Goal: Contribute content: Contribute content

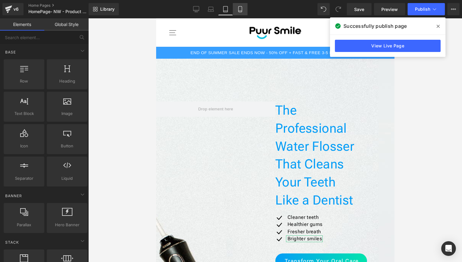
click at [238, 10] on icon at bounding box center [240, 9] width 6 height 6
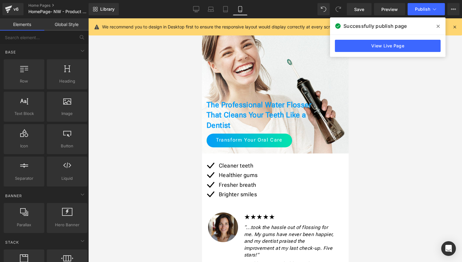
scroll to position [46, 0]
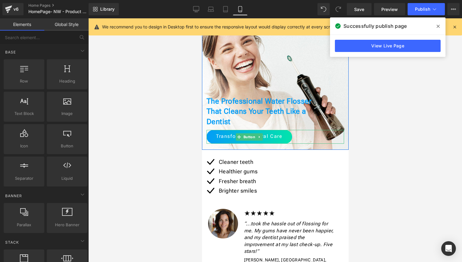
click at [265, 134] on span "Transform Your Oral Care" at bounding box center [249, 136] width 66 height 7
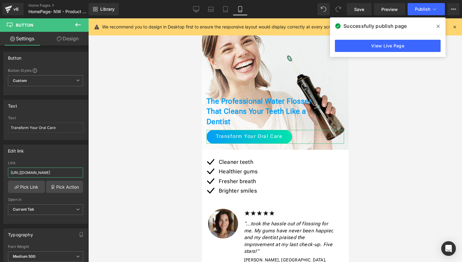
scroll to position [0, 55]
drag, startPoint x: 64, startPoint y: 171, endPoint x: 120, endPoint y: 174, distance: 56.9
click at [120, 174] on div "Button You are previewing how the will restyle your page. You can not edit Elem…" at bounding box center [231, 136] width 462 height 272
paste input "rofessional-level-water-flosser-with-unmatched-cleaning-power-4-fb-direct-pdp"
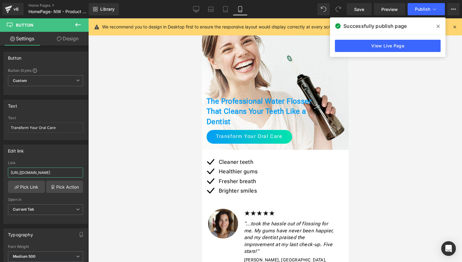
type input "[URL][DOMAIN_NAME]"
click at [436, 28] on span at bounding box center [438, 26] width 10 height 10
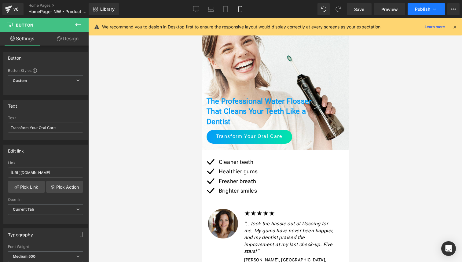
click at [429, 12] on button "Publish" at bounding box center [426, 9] width 37 height 12
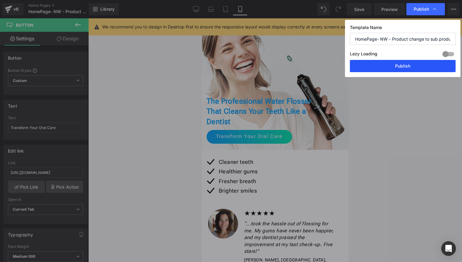
click at [413, 65] on button "Publish" at bounding box center [403, 66] width 106 height 12
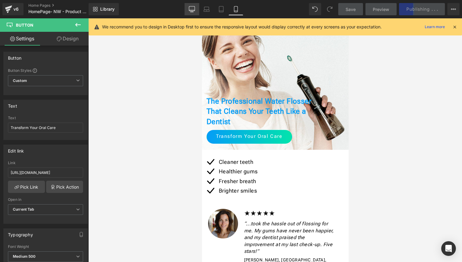
click at [195, 11] on icon at bounding box center [192, 9] width 6 height 6
type input "18"
type input "100"
type input "300"
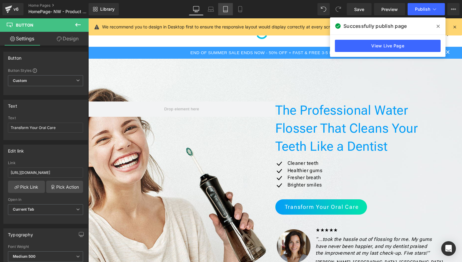
click at [227, 8] on icon at bounding box center [226, 9] width 6 height 6
type input "100"
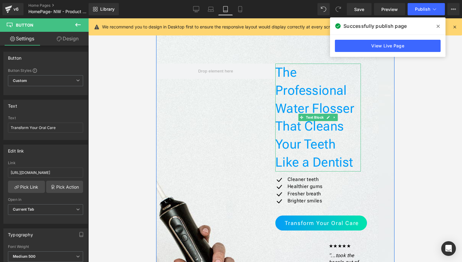
scroll to position [39, 0]
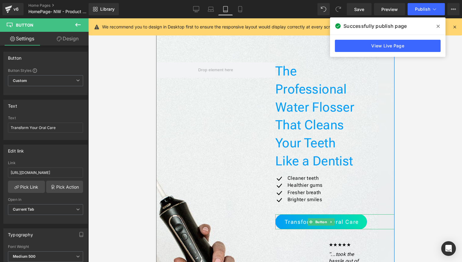
click at [301, 223] on link "Transform Your Oral Care" at bounding box center [321, 221] width 92 height 15
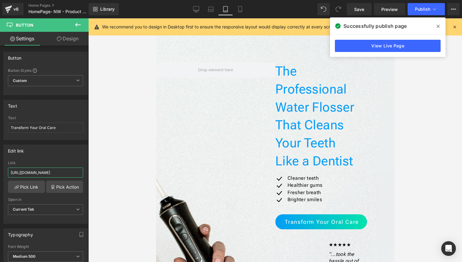
drag, startPoint x: 67, startPoint y: 171, endPoint x: 117, endPoint y: 172, distance: 49.8
click at [117, 172] on div "Button You are previewing how the will restyle your page. You can not edit Elem…" at bounding box center [231, 136] width 462 height 272
click at [240, 5] on link "Mobile" at bounding box center [240, 9] width 15 height 12
type input "100"
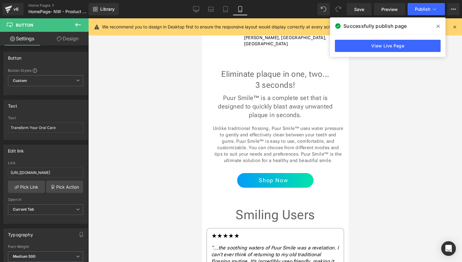
scroll to position [287, 0]
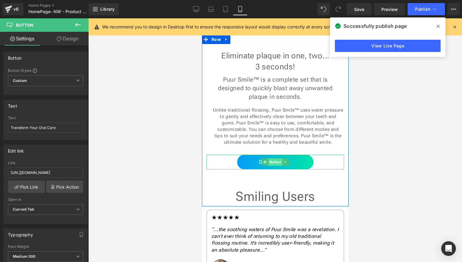
click at [271, 158] on span "Button" at bounding box center [275, 161] width 14 height 7
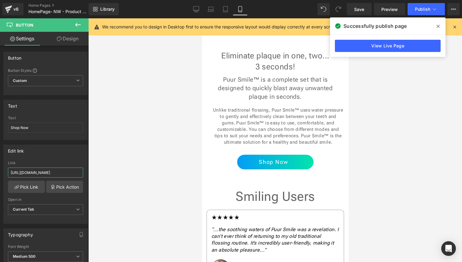
drag, startPoint x: 65, startPoint y: 169, endPoint x: 196, endPoint y: 194, distance: 133.5
click at [196, 194] on div "Button You are previewing how the will restyle your page. You can not edit Elem…" at bounding box center [231, 136] width 462 height 272
click at [57, 174] on input "[URL][DOMAIN_NAME]" at bounding box center [45, 173] width 75 height 10
drag, startPoint x: 57, startPoint y: 174, endPoint x: 107, endPoint y: 177, distance: 50.5
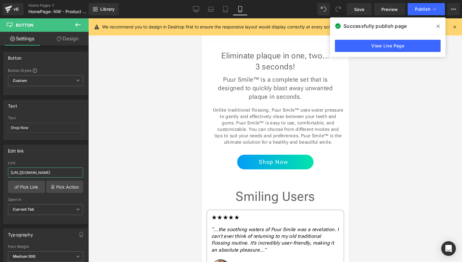
click at [107, 177] on div "Button You are previewing how the will restyle your page. You can not edit Elem…" at bounding box center [231, 136] width 462 height 272
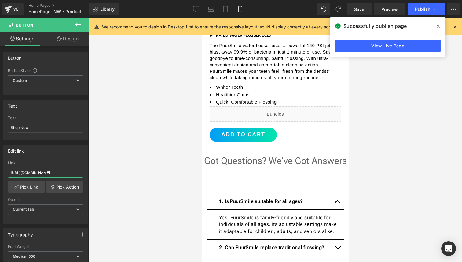
scroll to position [884, 0]
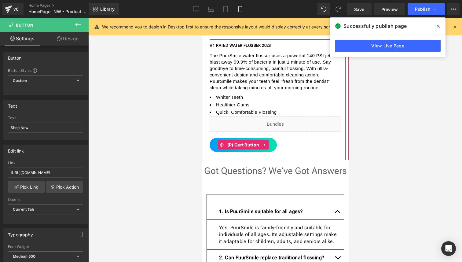
click at [235, 140] on span "(P) Cart Button" at bounding box center [243, 144] width 35 height 9
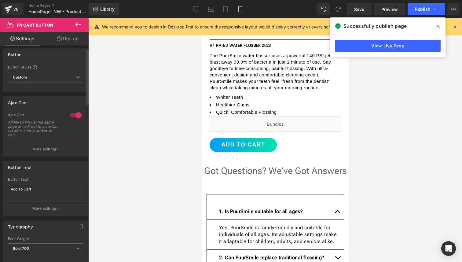
scroll to position [0, 0]
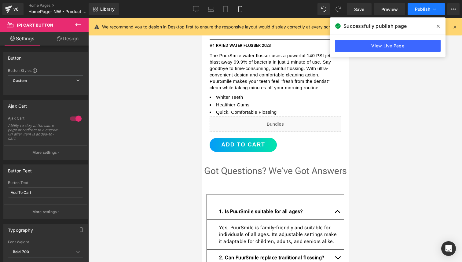
click at [427, 10] on span "Publish" at bounding box center [422, 9] width 15 height 5
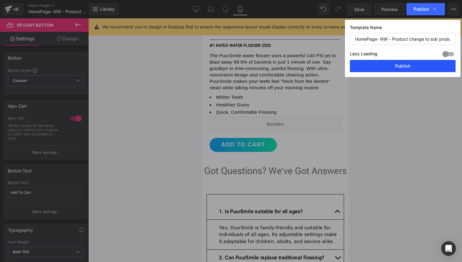
click at [398, 65] on button "Publish" at bounding box center [403, 66] width 106 height 12
